Goal: Find specific page/section: Find specific page/section

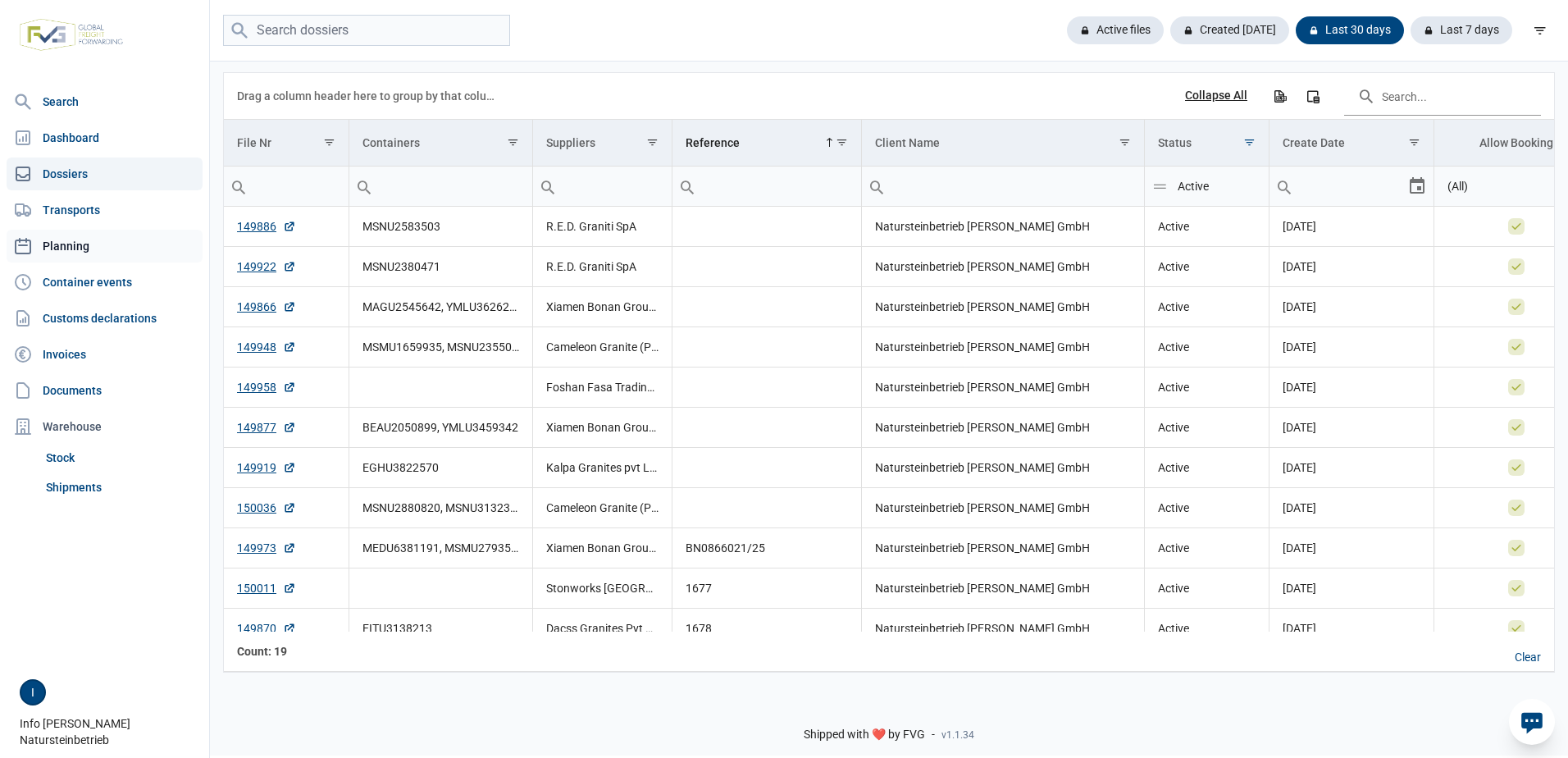
click at [60, 241] on link "Planning" at bounding box center [105, 246] width 196 height 33
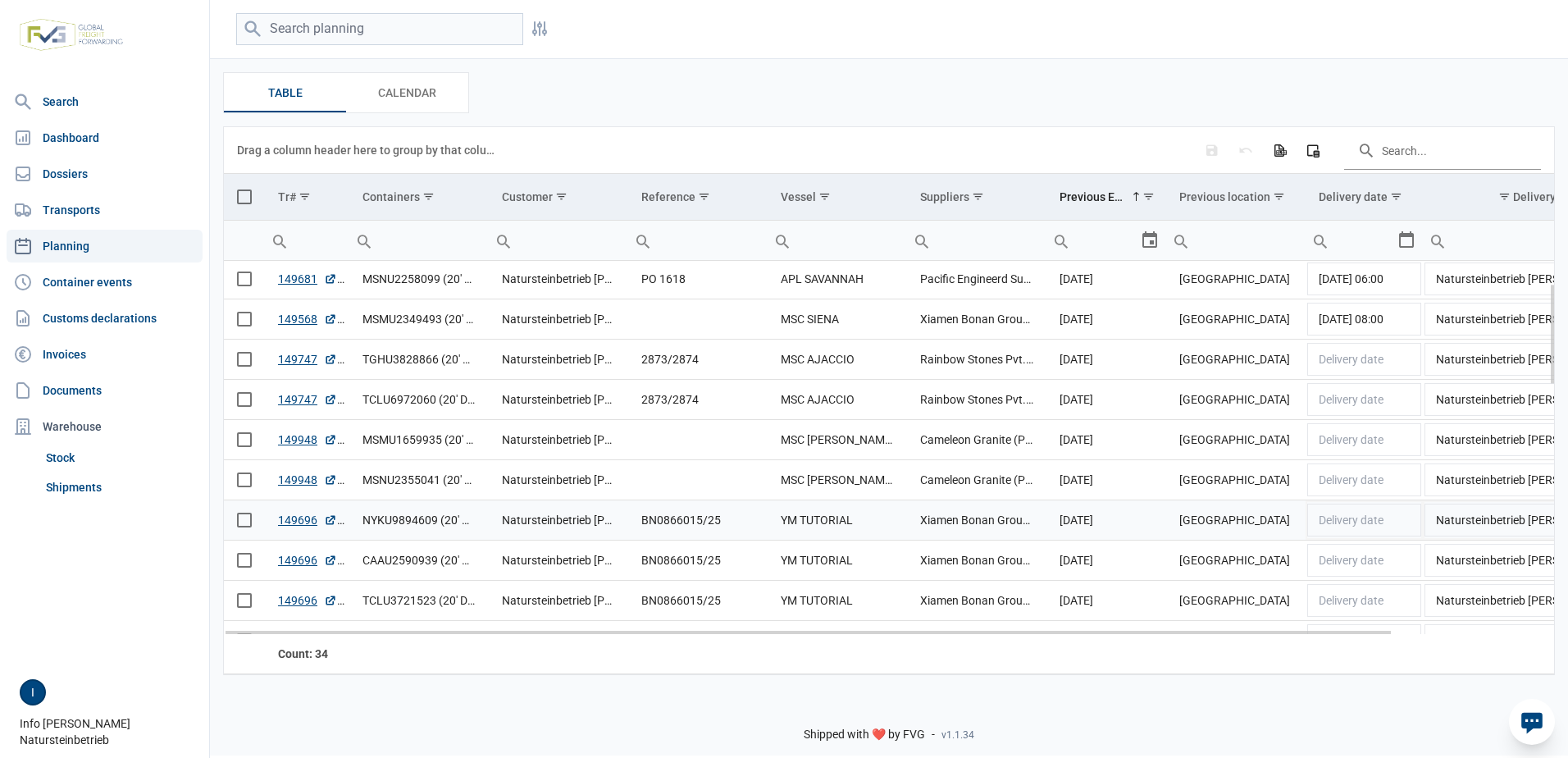
scroll to position [246, 0]
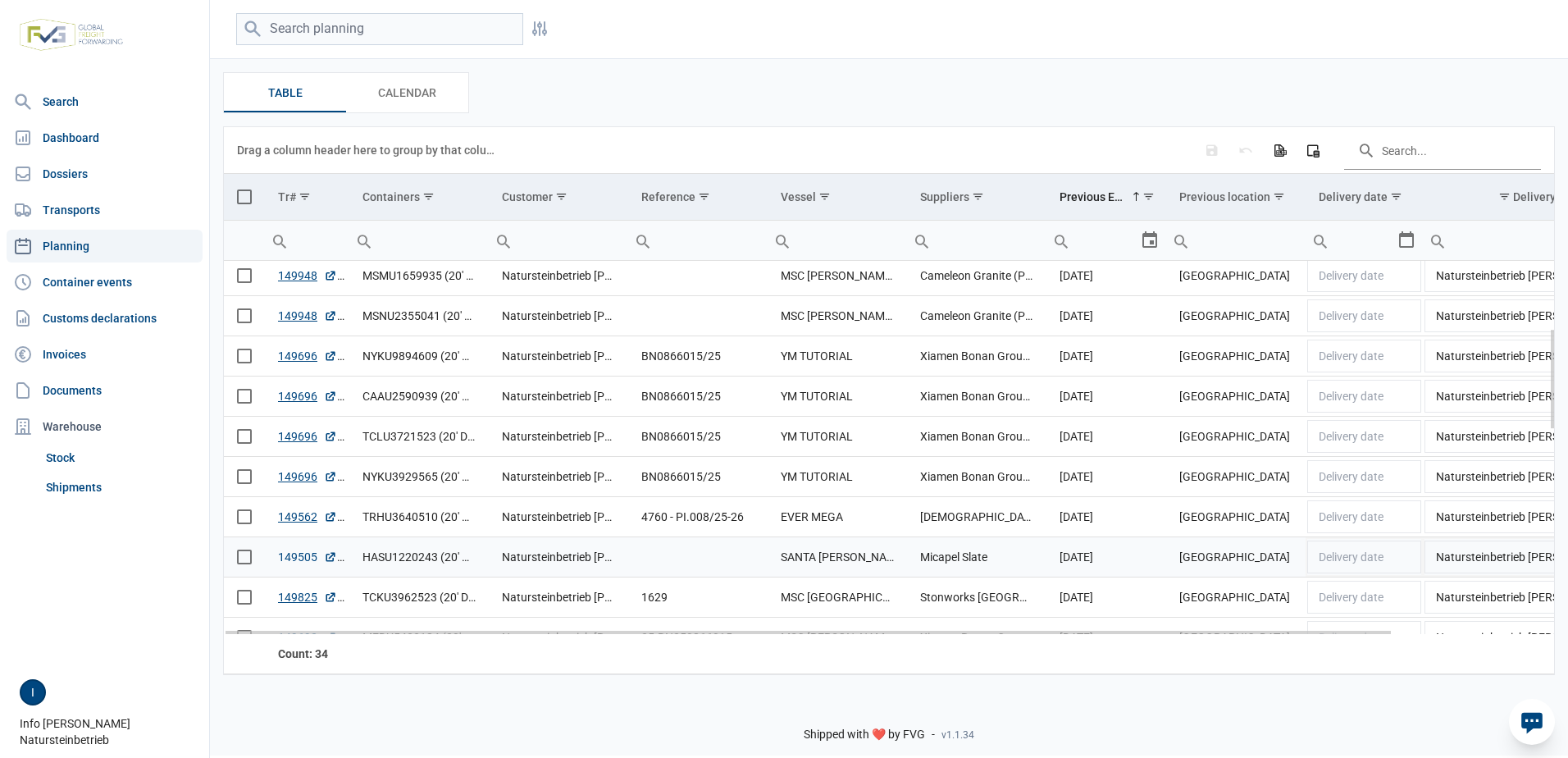
click at [300, 558] on link "149505" at bounding box center [307, 557] width 60 height 16
click at [367, 32] on input "search" at bounding box center [380, 29] width 287 height 32
type input "Micapel"
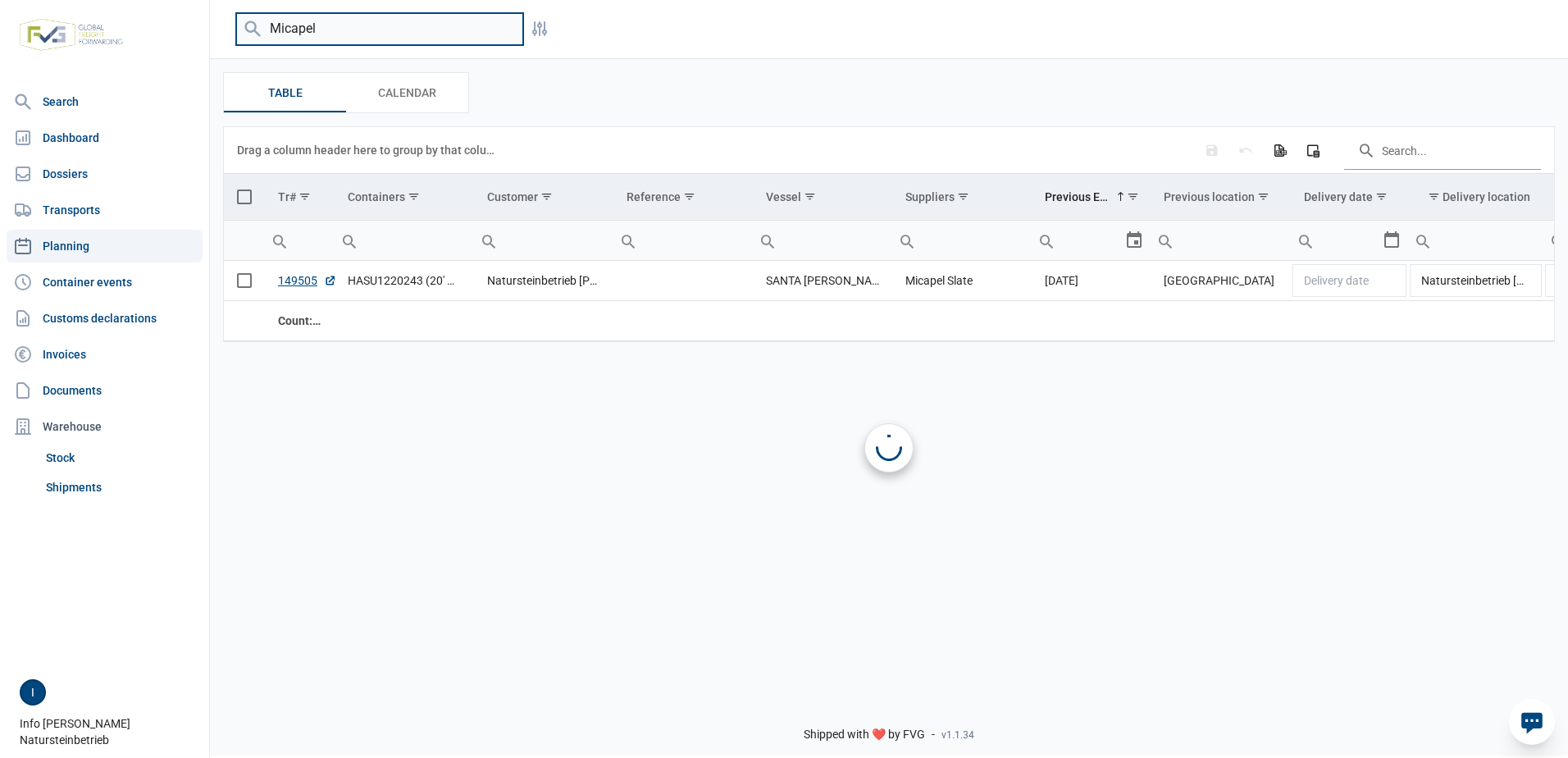
scroll to position [0, 0]
